Goal: Information Seeking & Learning: Find specific fact

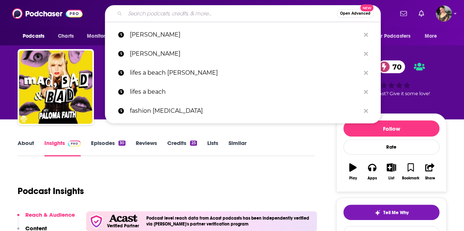
click at [243, 12] on input "Search podcasts, credits, & more..." at bounding box center [231, 14] width 212 height 12
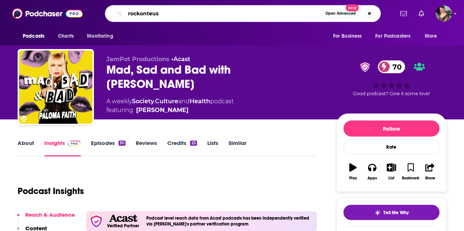
type input "rockonteus="
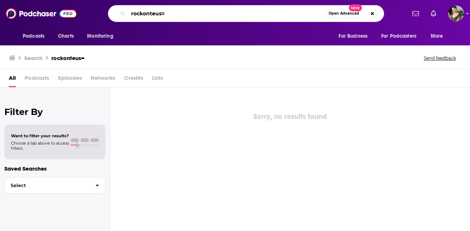
click at [198, 11] on input "rockonteus=" at bounding box center [226, 14] width 197 height 12
click at [155, 11] on input "rockontours" at bounding box center [226, 14] width 197 height 12
type input "rockonteurs"
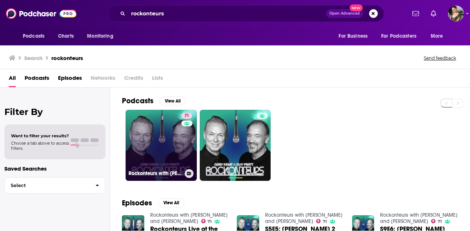
click at [156, 142] on link "71 Rockonteurs with [PERSON_NAME] and [PERSON_NAME]" at bounding box center [160, 145] width 71 height 71
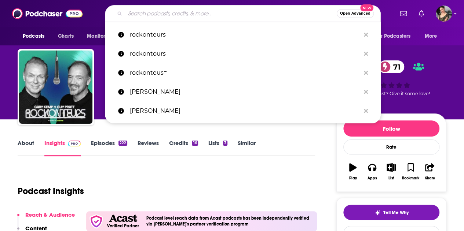
click at [173, 11] on input "Search podcasts, credits, & more..." at bounding box center [231, 14] width 212 height 12
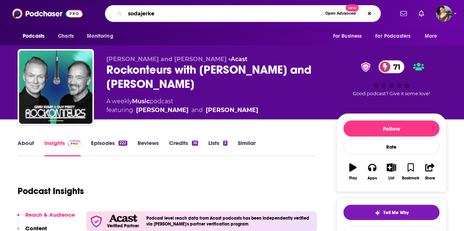
type input "sodajerker"
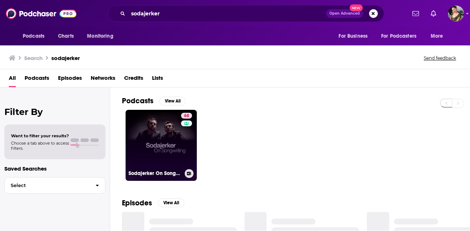
click at [155, 135] on link "68 Sodajerker On Songwriting" at bounding box center [160, 145] width 71 height 71
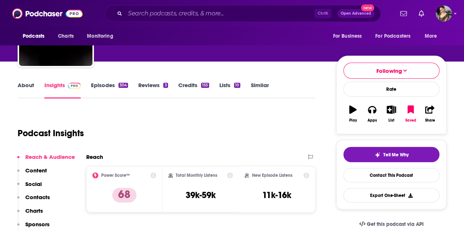
scroll to position [59, 0]
